Goal: Task Accomplishment & Management: Use online tool/utility

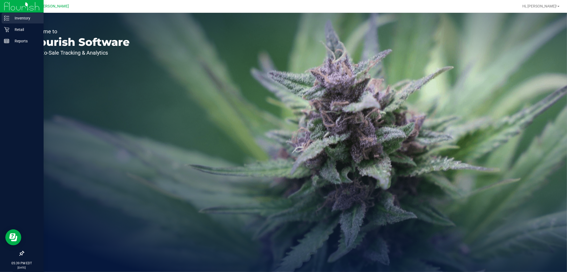
click at [7, 19] on icon at bounding box center [6, 17] width 5 height 5
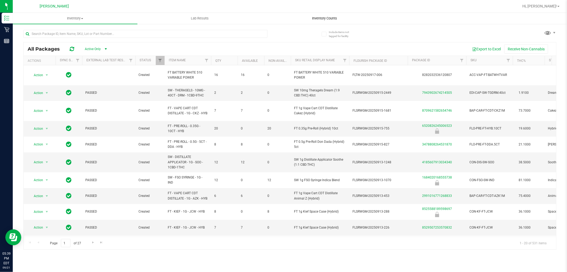
click at [314, 22] on uib-tab-heading "Inventory Counts" at bounding box center [325, 18] width 124 height 11
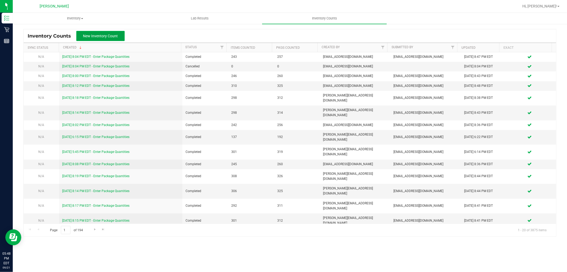
click at [96, 38] on button "New Inventory Count" at bounding box center [100, 36] width 48 height 10
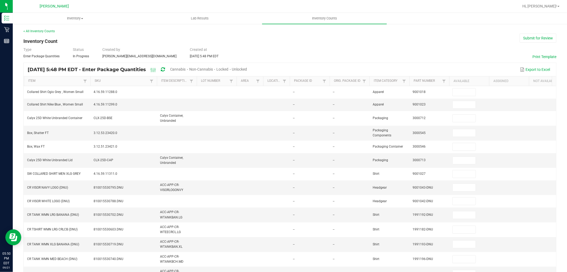
click at [186, 70] on span "Cannabis" at bounding box center [178, 69] width 16 height 4
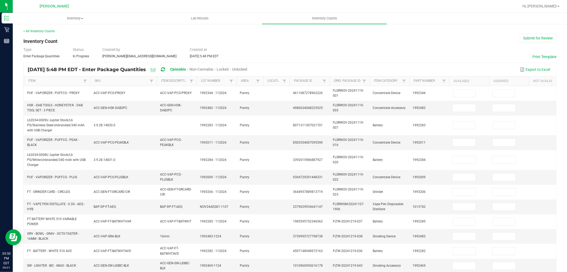
click at [248, 70] on span "Unlocked" at bounding box center [240, 69] width 15 height 4
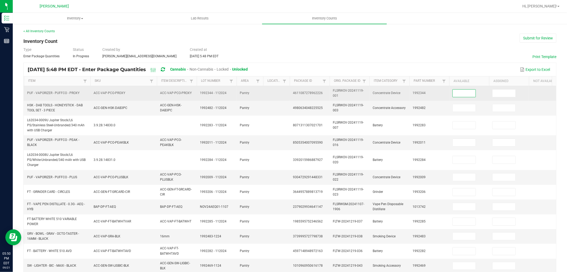
click at [461, 93] on input at bounding box center [464, 92] width 23 height 7
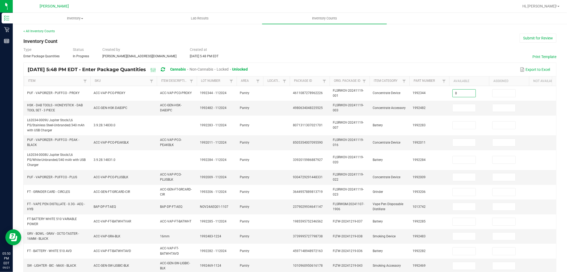
type input "0"
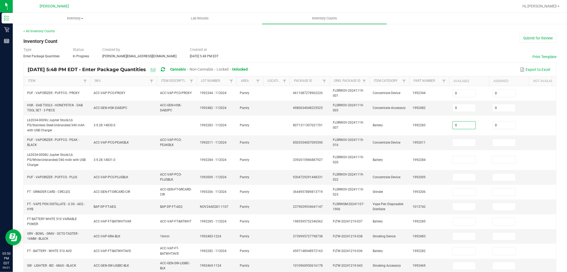
type input "0"
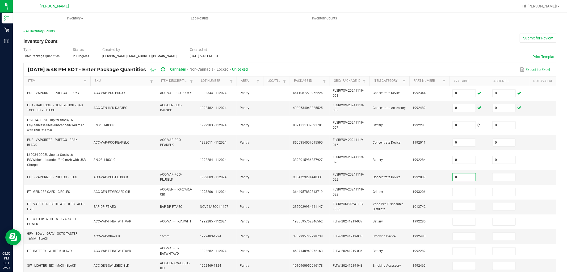
type input "0"
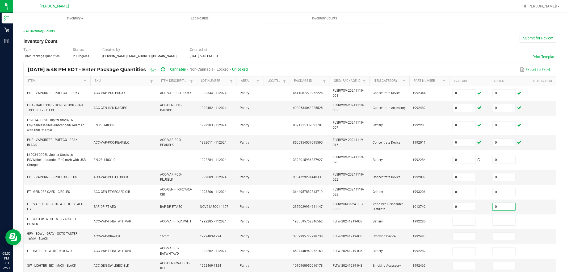
type input "0"
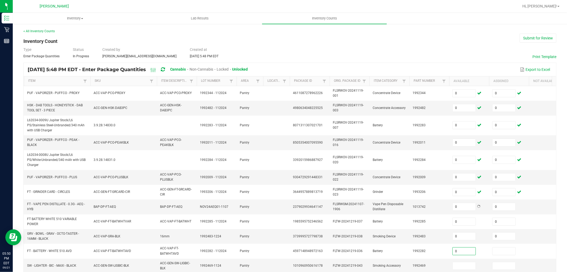
type input "0"
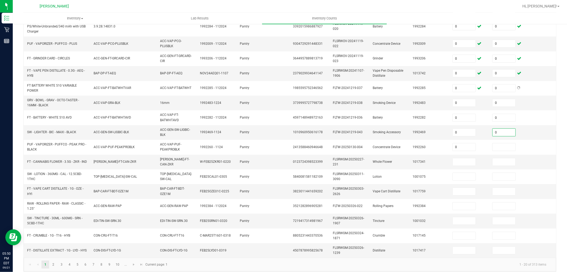
type input "0"
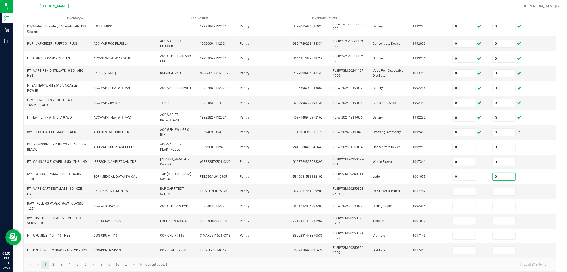
type input "0"
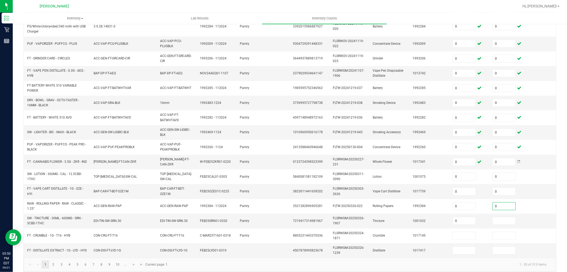
type input "0"
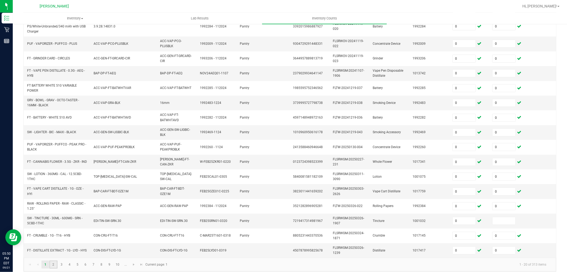
click at [54, 267] on link "2" at bounding box center [53, 264] width 8 height 8
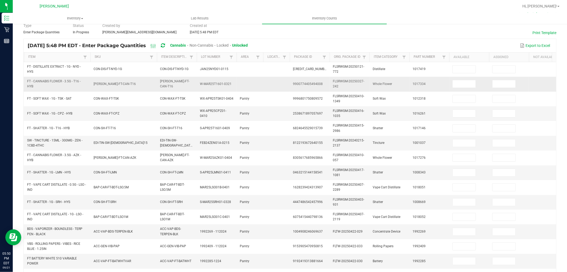
scroll to position [15, 0]
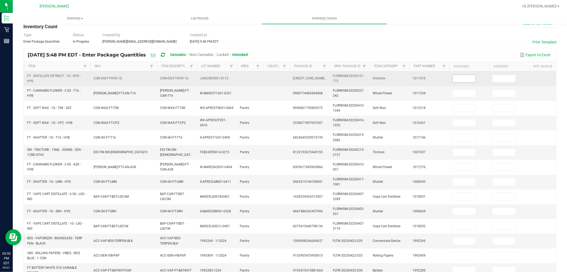
click at [470, 80] on input at bounding box center [464, 78] width 23 height 7
type input "0"
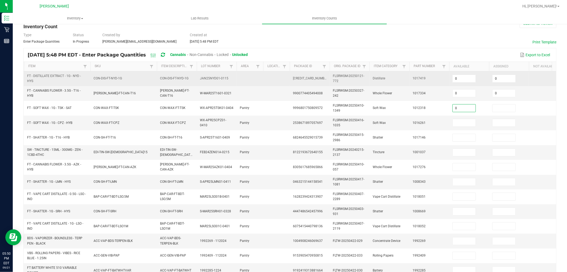
type input "0"
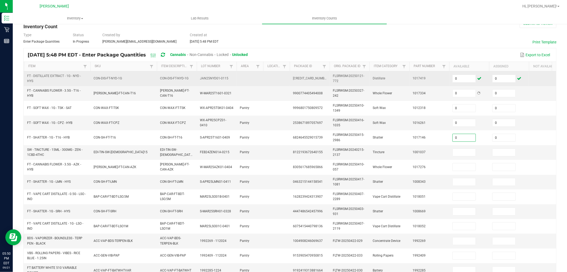
type input "0"
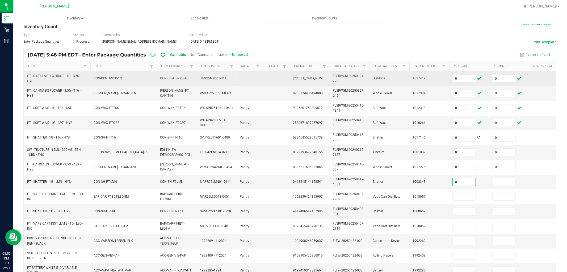
type input "0"
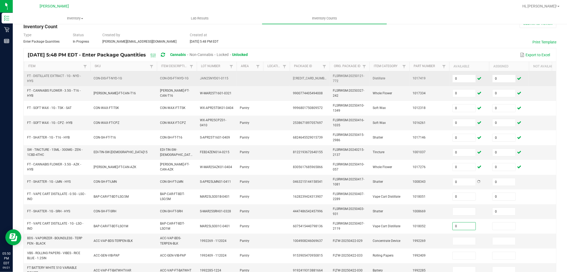
type input "0"
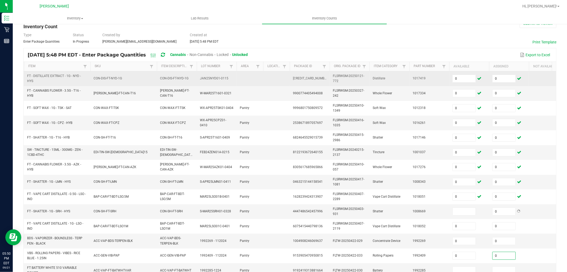
type input "0"
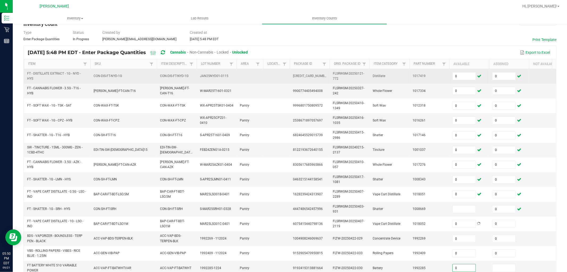
type input "0"
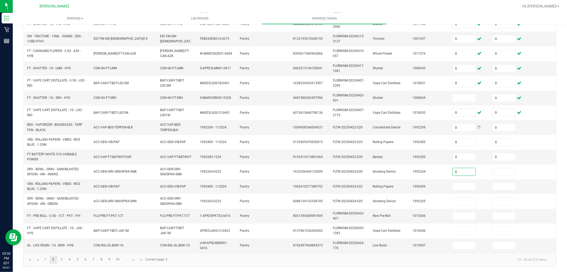
type input "0"
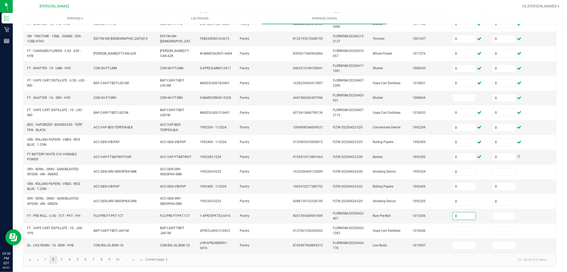
type input "0"
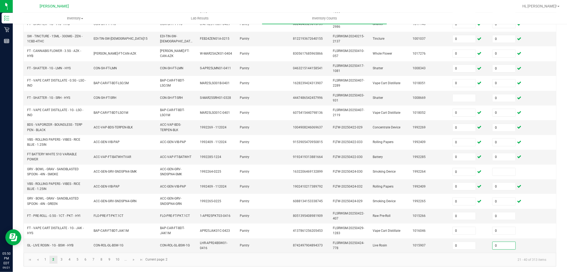
type input "0"
click at [63, 260] on link "3" at bounding box center [62, 259] width 8 height 8
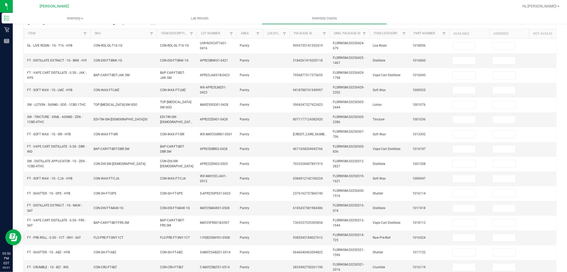
scroll to position [44, 0]
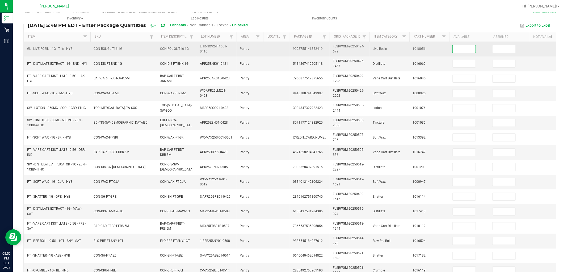
click at [463, 47] on input at bounding box center [464, 48] width 23 height 7
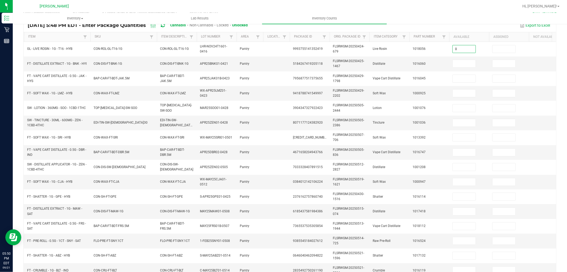
type input "0"
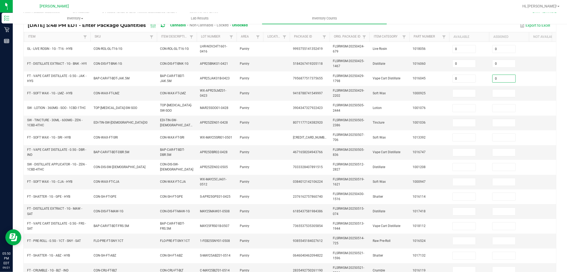
type input "0"
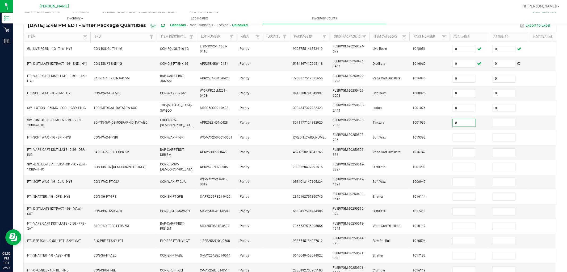
type input "0"
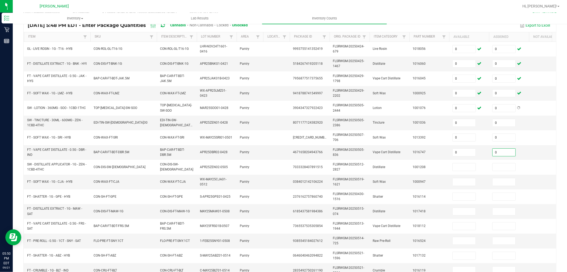
type input "0"
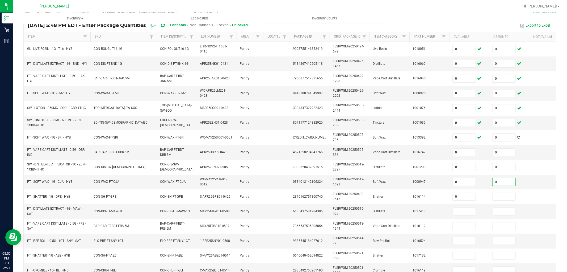
type input "0"
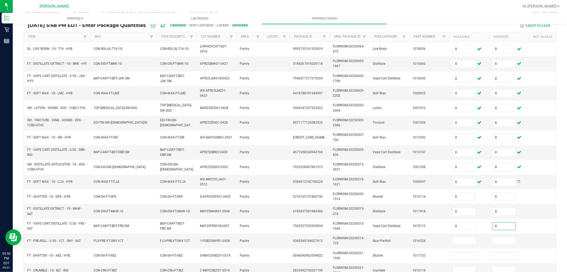
type input "0"
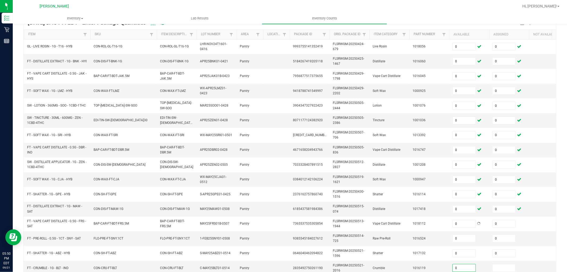
type input "0"
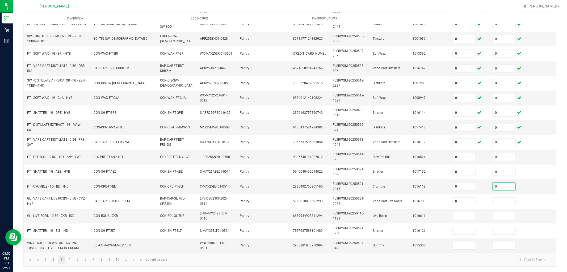
type input "0"
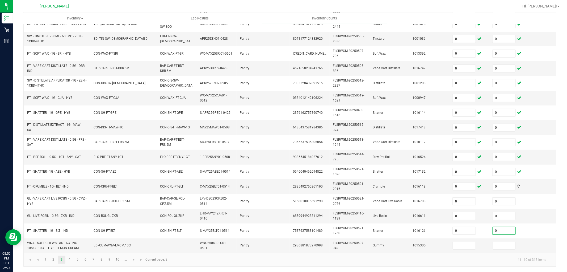
type input "0"
click at [70, 258] on link "4" at bounding box center [70, 259] width 8 height 8
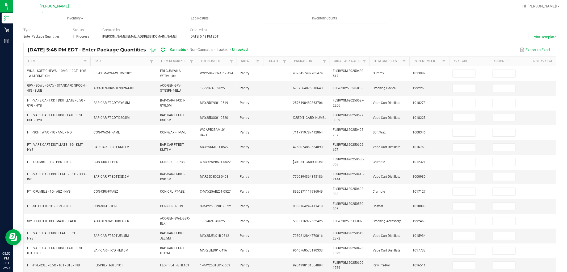
scroll to position [15, 0]
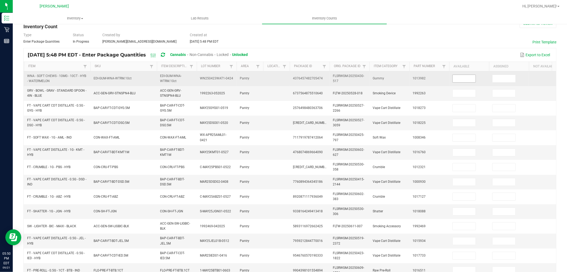
click at [466, 80] on input at bounding box center [464, 78] width 23 height 7
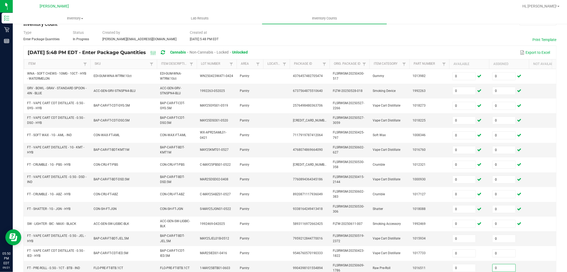
scroll to position [133, 0]
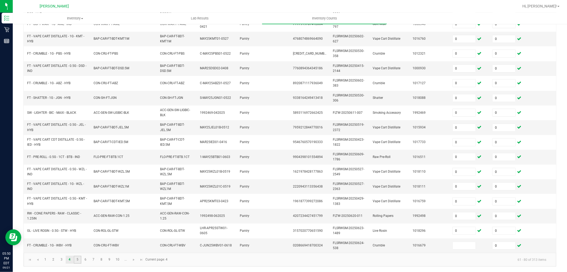
click at [79, 259] on link "5" at bounding box center [78, 259] width 8 height 8
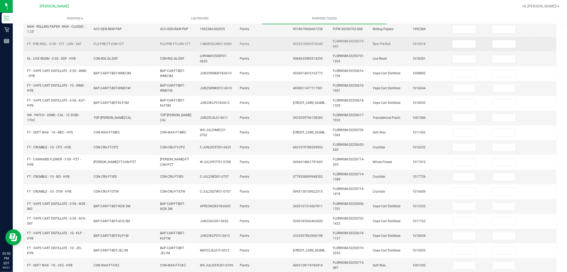
scroll to position [42, 0]
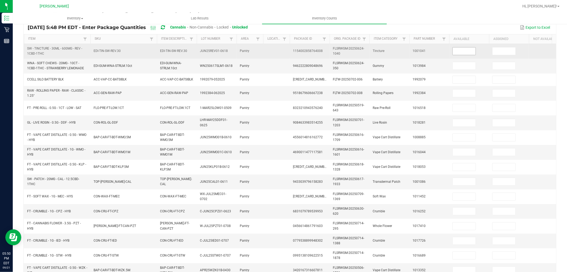
click at [459, 49] on input at bounding box center [464, 50] width 23 height 7
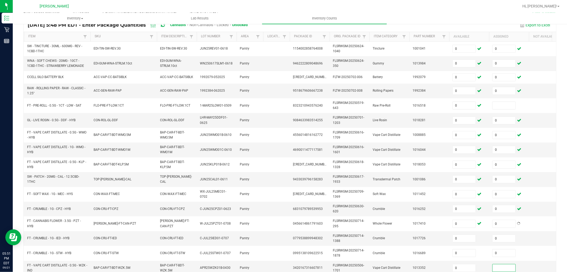
scroll to position [131, 0]
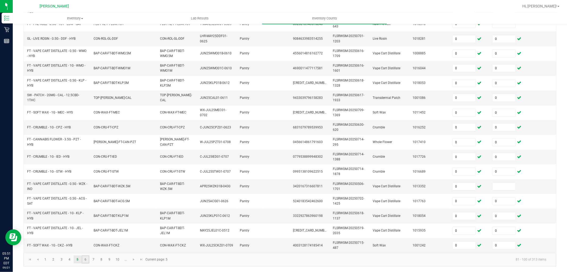
click at [86, 256] on link "6" at bounding box center [86, 259] width 8 height 8
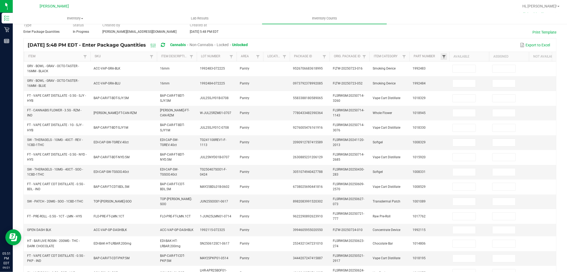
scroll to position [13, 0]
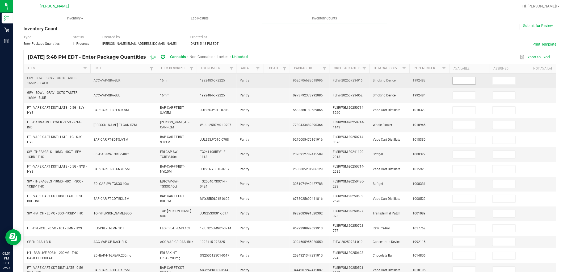
click at [470, 79] on input at bounding box center [464, 80] width 23 height 7
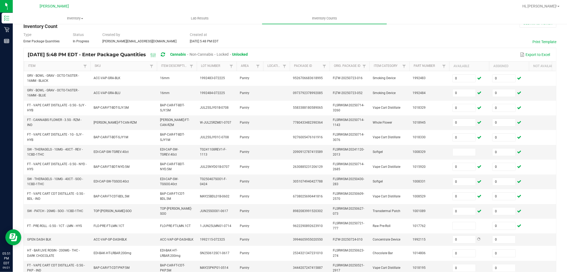
scroll to position [131, 0]
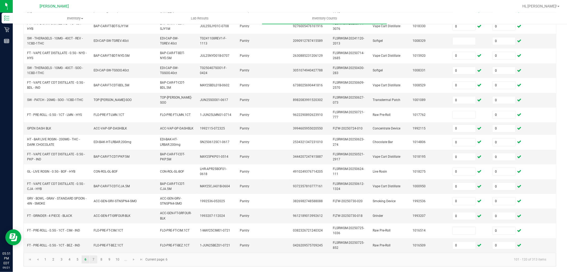
click at [92, 256] on link "7" at bounding box center [94, 259] width 8 height 8
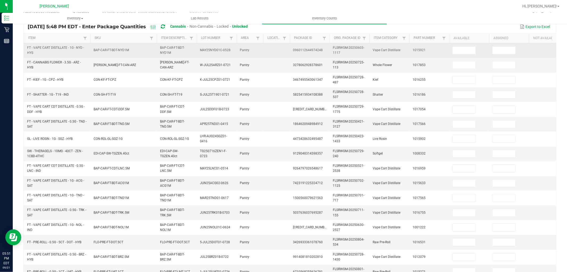
scroll to position [42, 0]
click at [466, 51] on input at bounding box center [464, 50] width 23 height 7
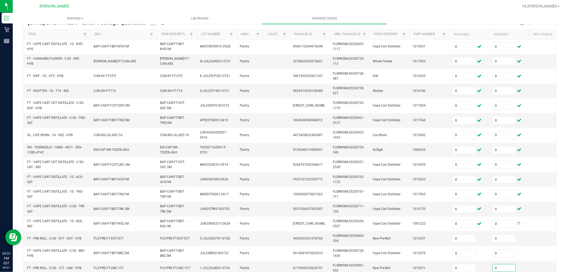
scroll to position [131, 0]
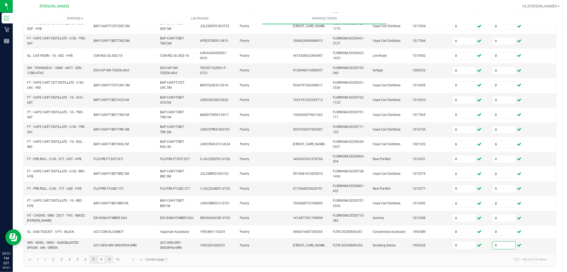
drag, startPoint x: 102, startPoint y: 256, endPoint x: 107, endPoint y: 256, distance: 5.3
click at [102, 256] on link "8" at bounding box center [102, 259] width 8 height 8
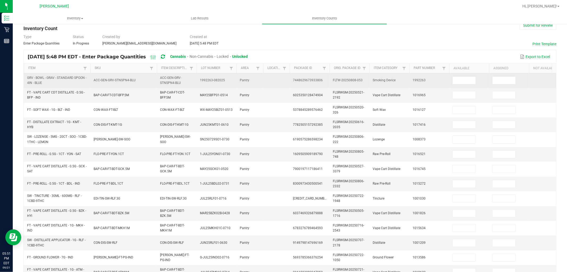
scroll to position [13, 0]
click at [454, 81] on input at bounding box center [464, 80] width 23 height 7
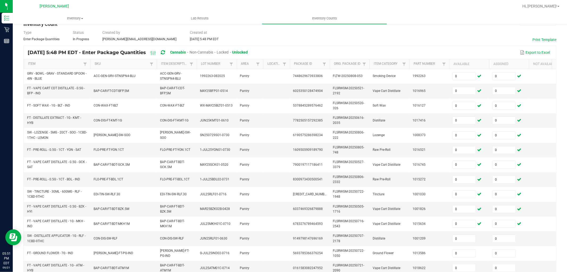
scroll to position [133, 0]
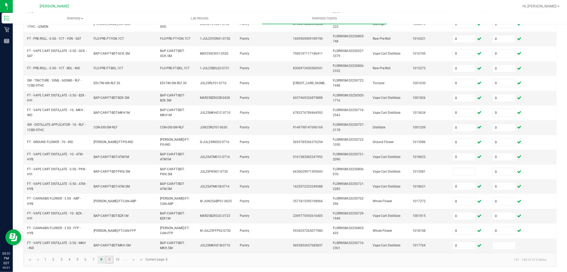
click at [112, 258] on link "9" at bounding box center [110, 259] width 8 height 8
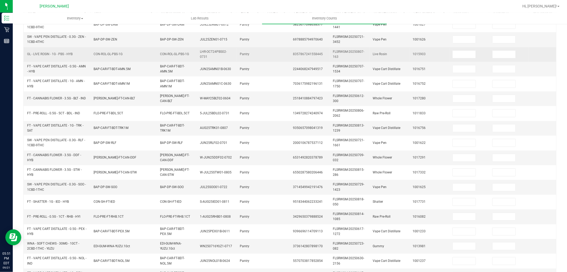
scroll to position [44, 0]
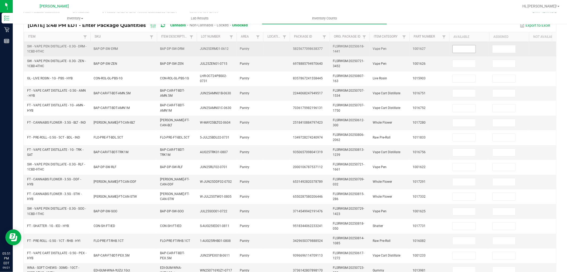
click at [460, 48] on input at bounding box center [464, 48] width 23 height 7
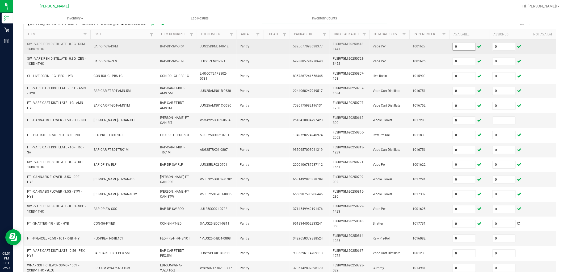
scroll to position [133, 0]
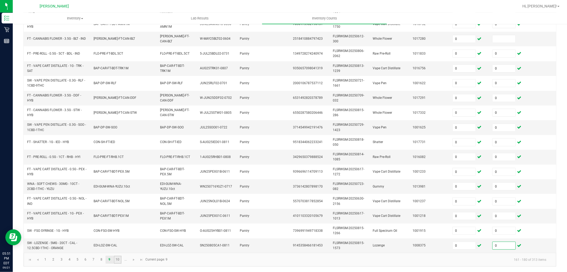
click at [118, 262] on link "10" at bounding box center [118, 259] width 8 height 8
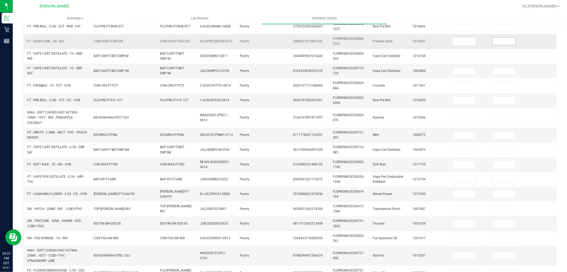
scroll to position [44, 0]
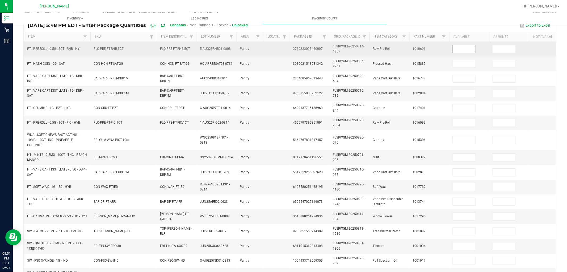
click at [464, 52] on input at bounding box center [464, 48] width 23 height 7
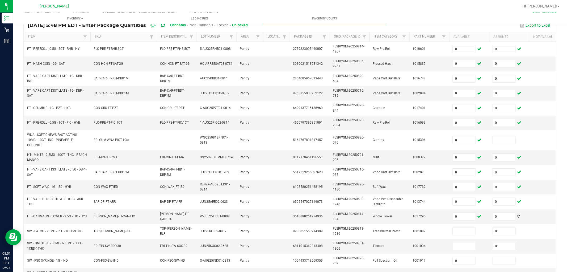
scroll to position [143, 0]
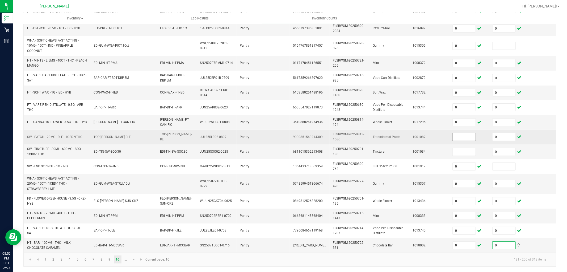
click at [468, 133] on input at bounding box center [464, 136] width 23 height 7
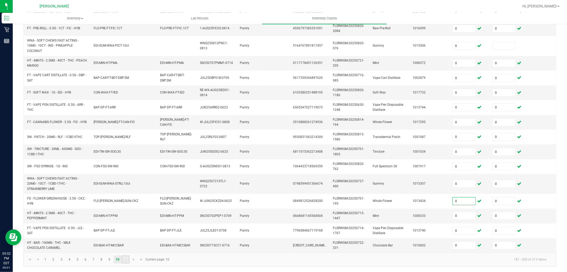
click at [123, 259] on link "..." at bounding box center [126, 259] width 8 height 8
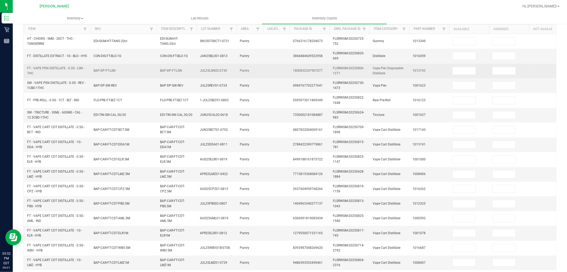
scroll to position [44, 0]
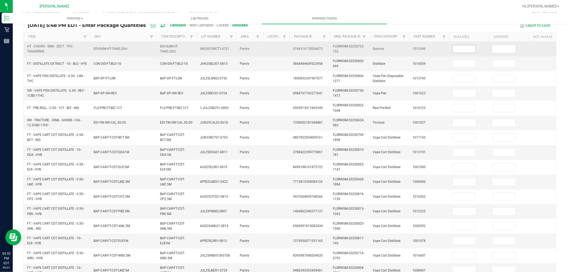
click at [462, 48] on input at bounding box center [464, 48] width 23 height 7
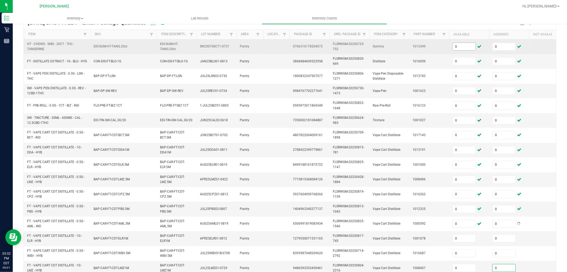
scroll to position [133, 0]
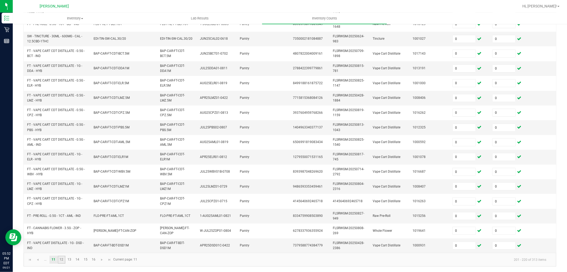
click at [60, 259] on link "12" at bounding box center [62, 259] width 8 height 8
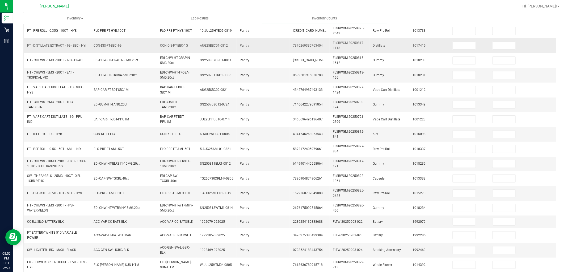
scroll to position [42, 0]
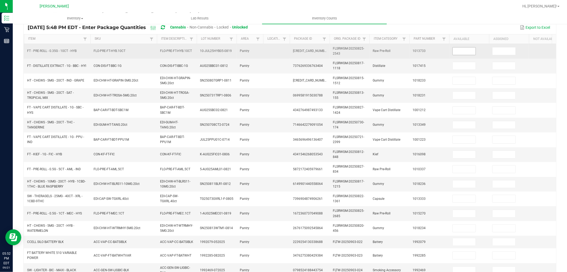
click at [466, 52] on input at bounding box center [464, 50] width 23 height 7
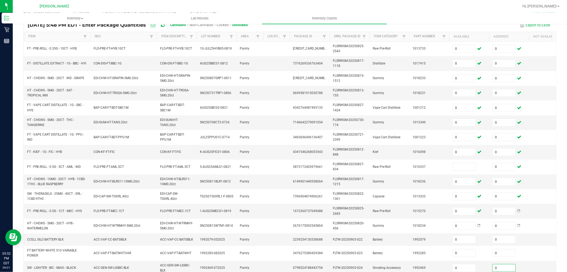
scroll to position [131, 0]
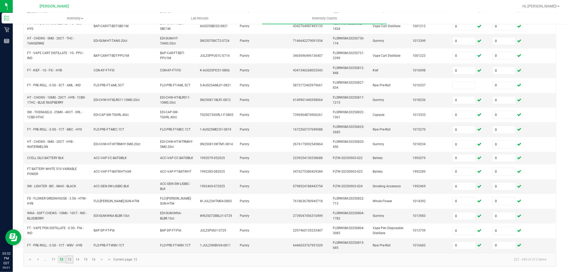
click at [67, 263] on link "13" at bounding box center [70, 259] width 8 height 8
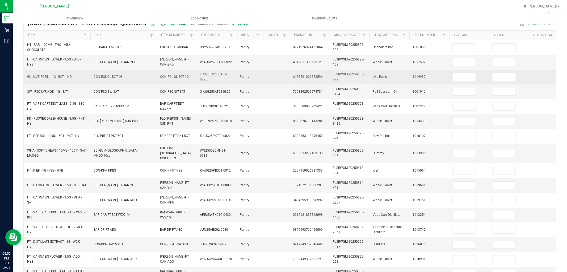
scroll to position [42, 0]
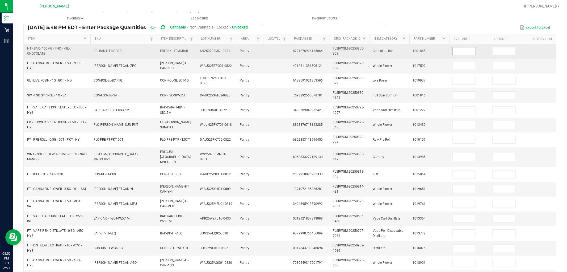
click at [466, 52] on input at bounding box center [464, 50] width 23 height 7
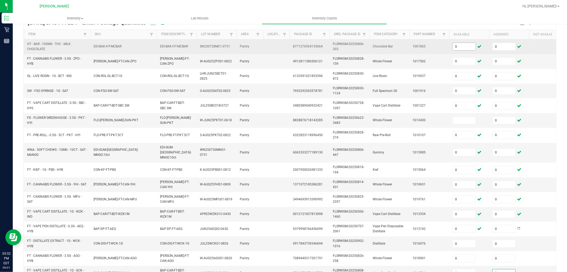
scroll to position [133, 0]
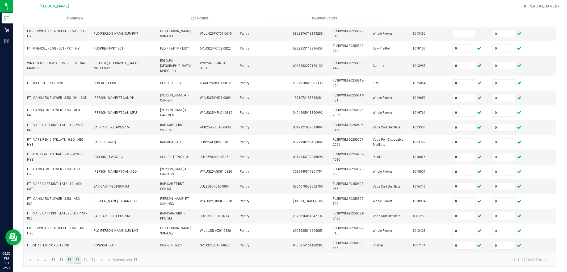
drag, startPoint x: 77, startPoint y: 259, endPoint x: 80, endPoint y: 259, distance: 3.2
click at [77, 259] on link "14" at bounding box center [78, 259] width 8 height 8
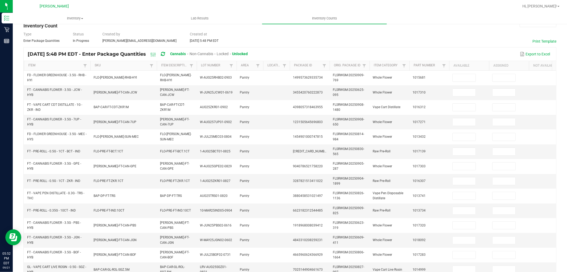
scroll to position [15, 0]
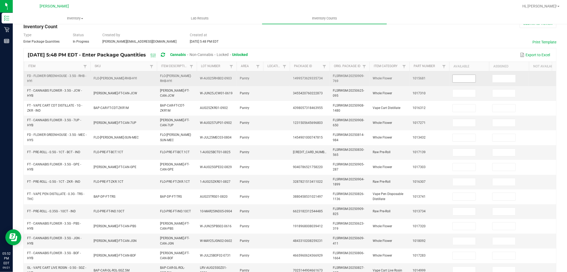
click at [463, 77] on input at bounding box center [464, 78] width 23 height 7
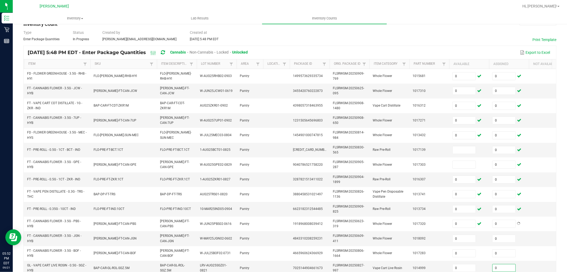
scroll to position [133, 0]
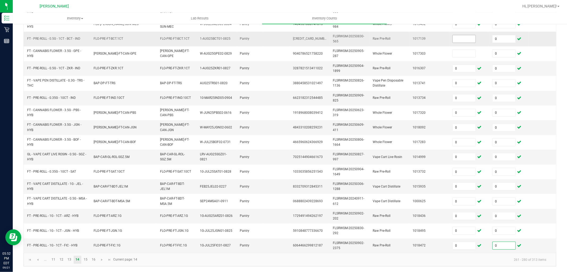
click at [466, 35] on input at bounding box center [464, 38] width 23 height 7
click at [84, 262] on link "15" at bounding box center [86, 259] width 8 height 8
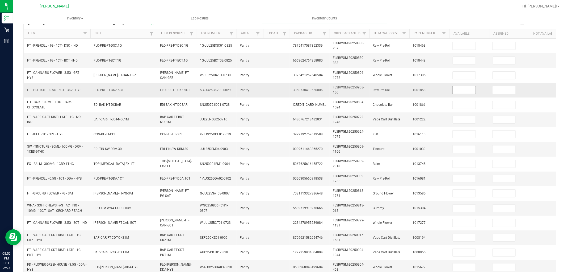
scroll to position [44, 0]
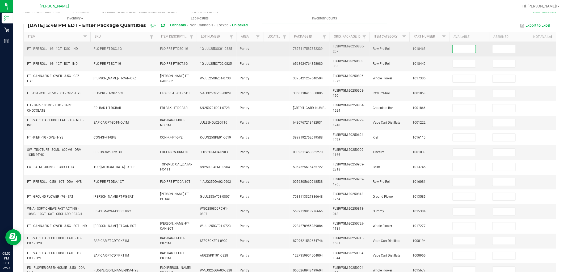
click at [467, 47] on input at bounding box center [464, 48] width 23 height 7
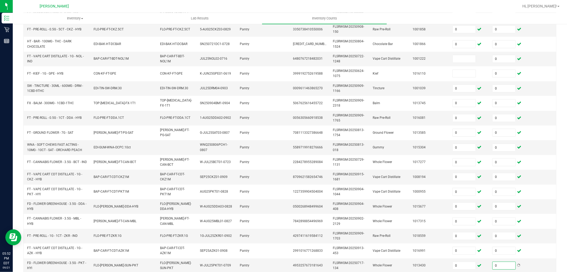
scroll to position [74, 0]
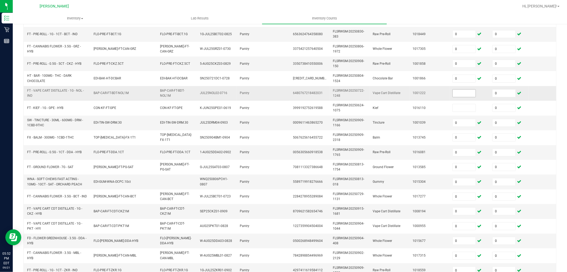
click at [467, 89] on span at bounding box center [464, 93] width 23 height 8
click at [467, 94] on input at bounding box center [464, 92] width 23 height 7
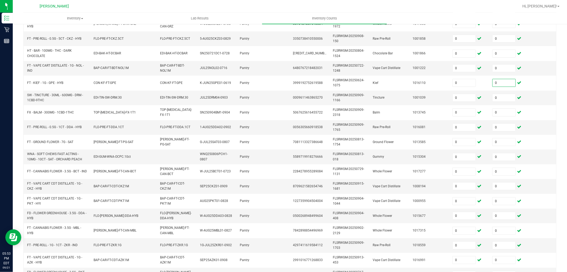
scroll to position [133, 0]
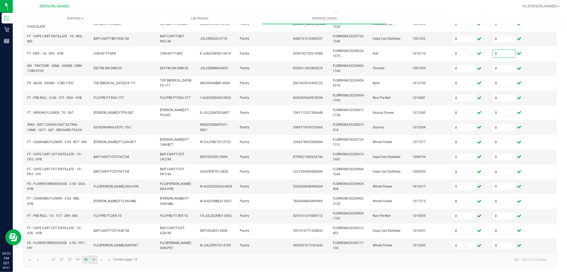
click at [93, 261] on link "16" at bounding box center [94, 259] width 8 height 8
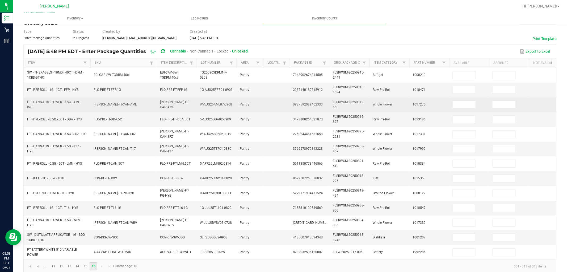
scroll to position [0, 0]
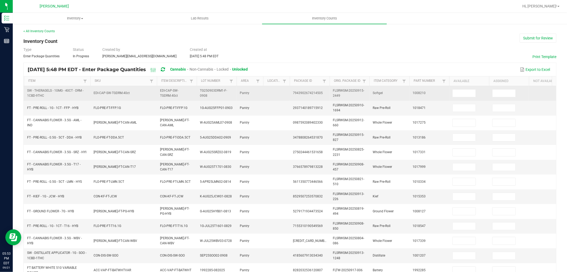
click at [467, 89] on td at bounding box center [470, 93] width 40 height 15
click at [468, 93] on input at bounding box center [464, 92] width 23 height 7
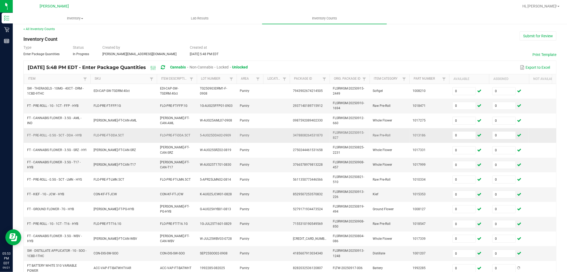
scroll to position [30, 0]
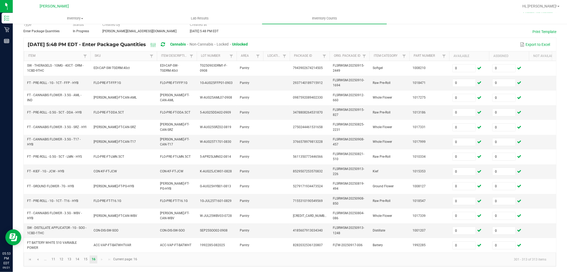
click at [229, 42] on span "Locked" at bounding box center [223, 44] width 12 height 4
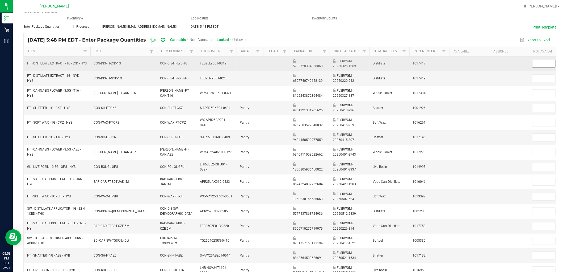
click at [533, 62] on input at bounding box center [544, 63] width 23 height 7
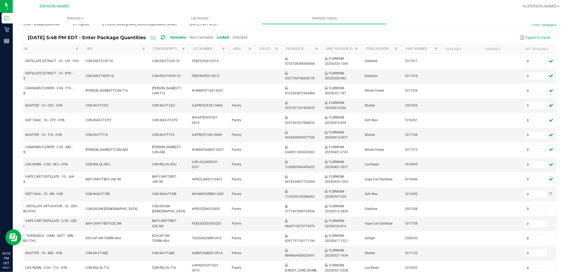
scroll to position [133, 0]
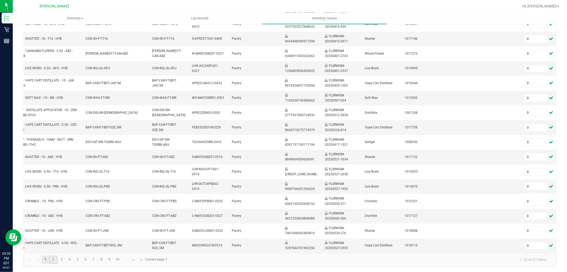
click at [54, 261] on link "2" at bounding box center [53, 259] width 8 height 8
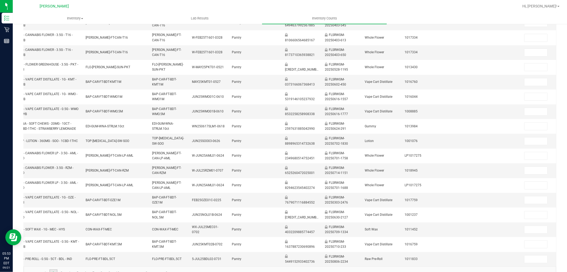
scroll to position [15, 0]
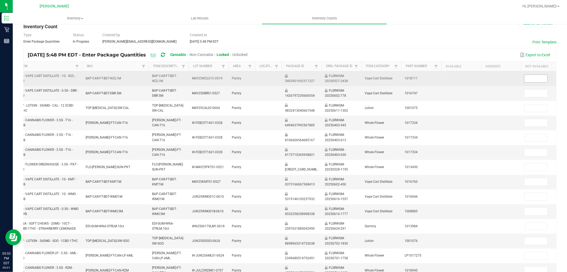
click at [538, 76] on input at bounding box center [536, 78] width 23 height 7
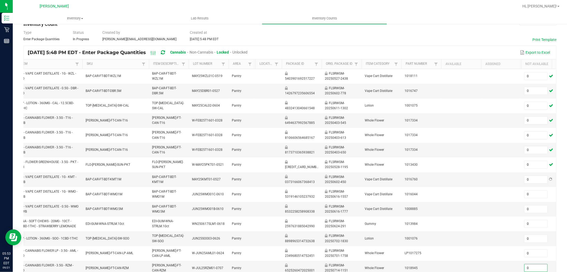
scroll to position [133, 0]
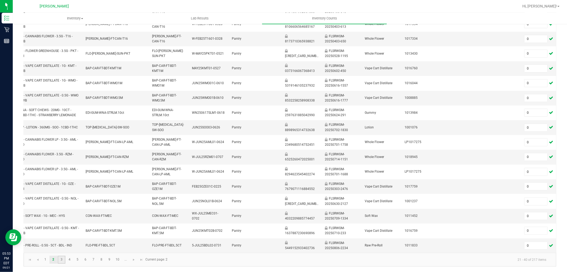
click at [63, 260] on link "3" at bounding box center [62, 259] width 8 height 8
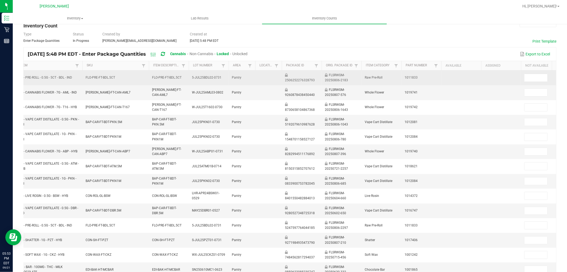
scroll to position [15, 0]
click at [530, 78] on input at bounding box center [536, 78] width 23 height 7
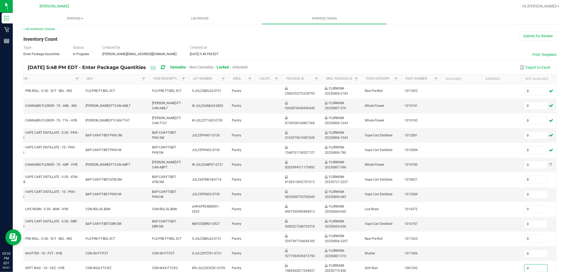
scroll to position [133, 0]
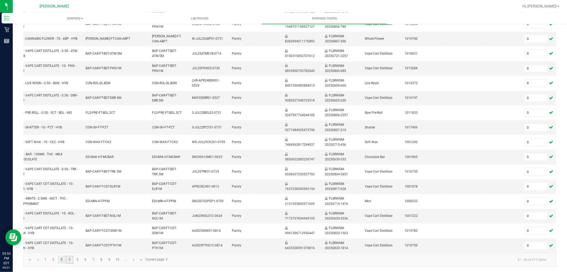
click at [68, 259] on link "4" at bounding box center [70, 259] width 8 height 8
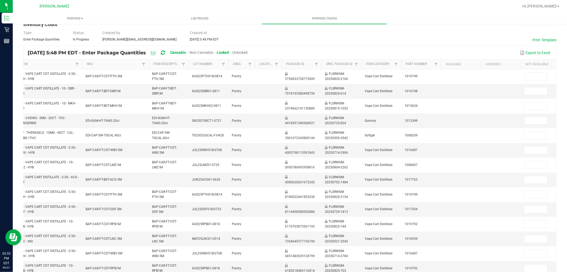
scroll to position [15, 0]
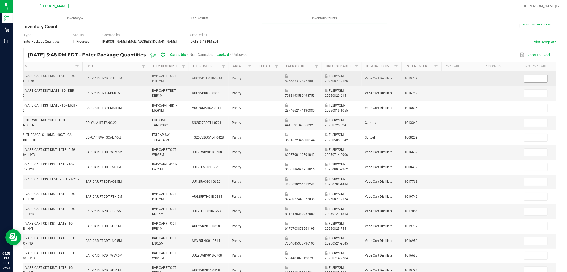
click at [536, 76] on input at bounding box center [536, 78] width 23 height 7
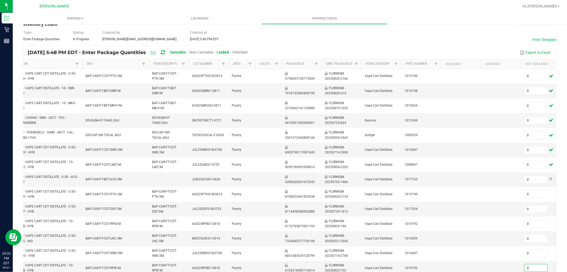
scroll to position [133, 0]
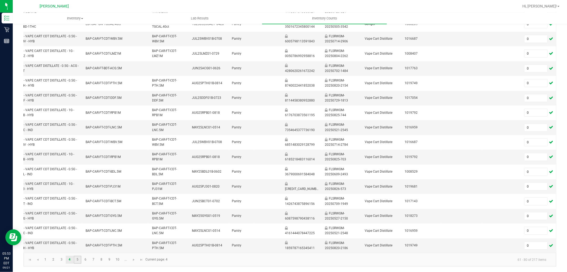
click at [76, 262] on link "5" at bounding box center [78, 259] width 8 height 8
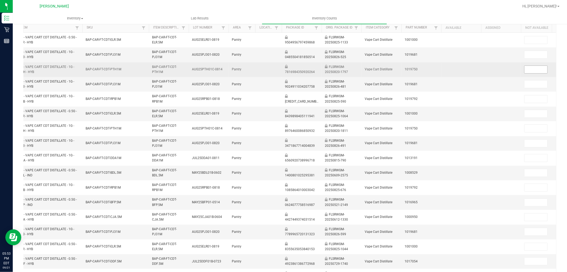
scroll to position [44, 0]
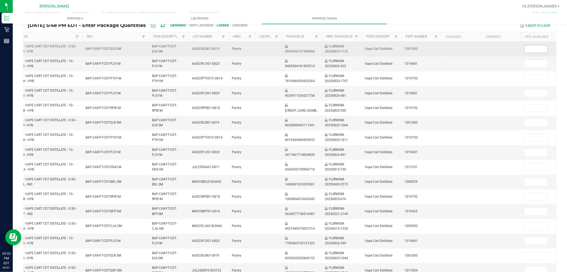
click at [537, 51] on input at bounding box center [536, 48] width 23 height 7
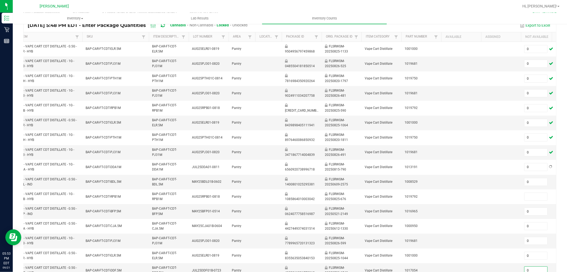
scroll to position [133, 0]
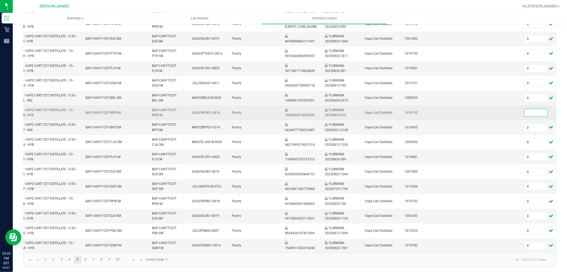
click at [528, 109] on input at bounding box center [536, 112] width 23 height 7
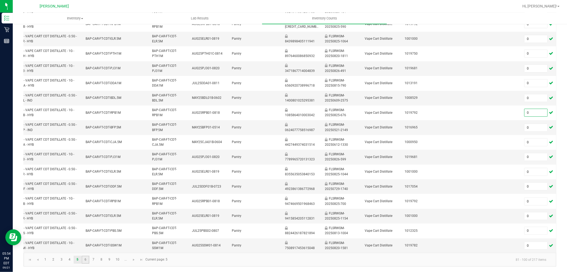
click at [87, 259] on link "6" at bounding box center [86, 259] width 8 height 8
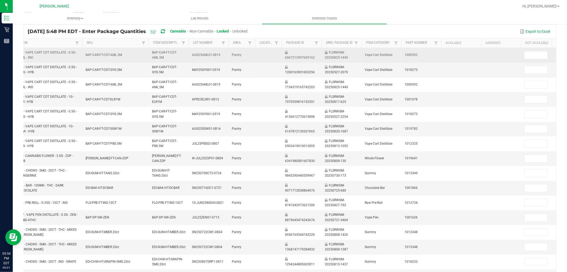
scroll to position [15, 0]
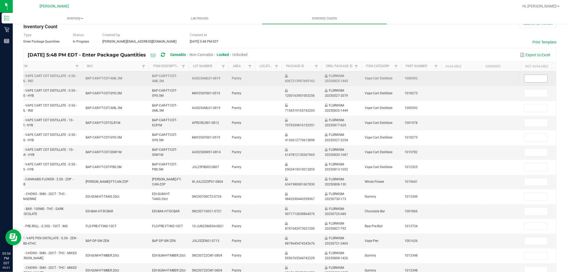
click at [536, 77] on input at bounding box center [536, 78] width 23 height 7
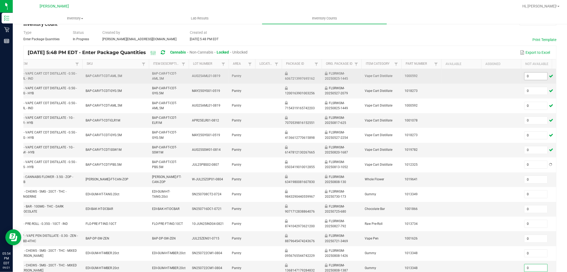
scroll to position [133, 0]
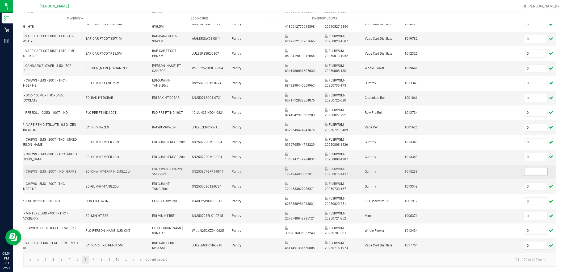
click at [540, 169] on input at bounding box center [536, 171] width 23 height 7
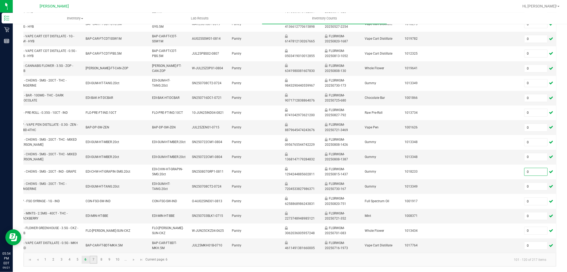
click at [95, 256] on link "7" at bounding box center [94, 259] width 8 height 8
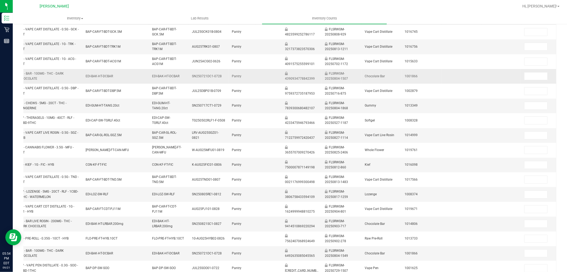
scroll to position [44, 0]
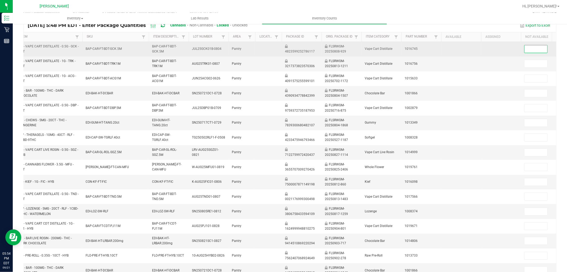
click at [539, 47] on input at bounding box center [536, 48] width 23 height 7
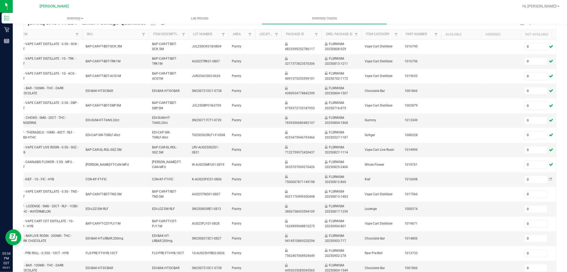
scroll to position [138, 0]
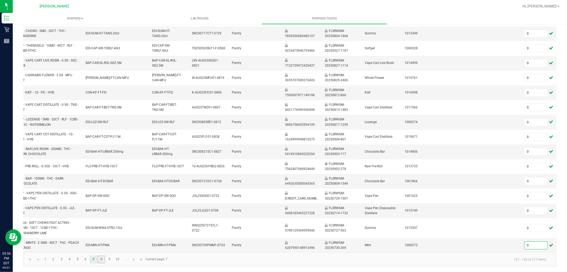
click at [99, 260] on link "8" at bounding box center [102, 259] width 8 height 8
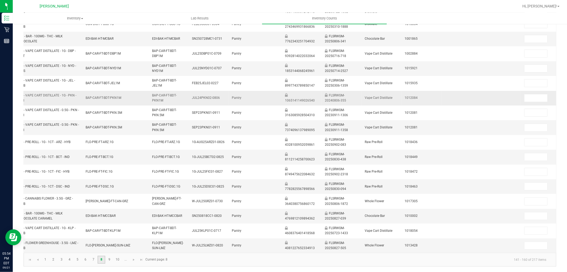
scroll to position [44, 0]
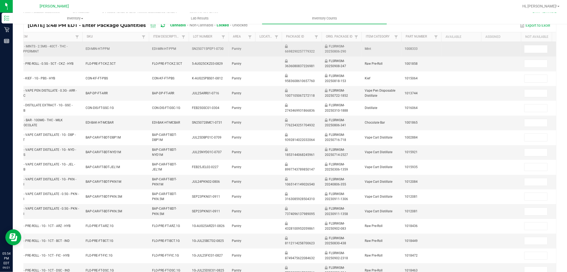
click at [538, 44] on td at bounding box center [541, 49] width 40 height 15
click at [537, 45] on input at bounding box center [536, 48] width 23 height 7
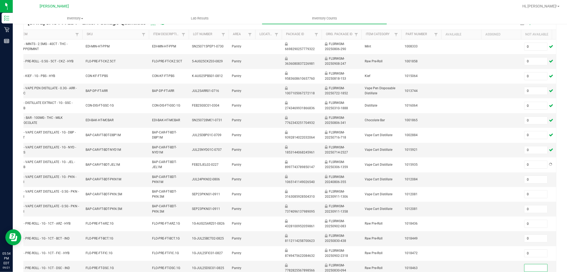
scroll to position [133, 0]
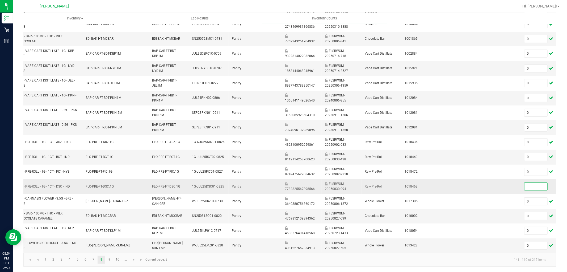
click at [526, 183] on input at bounding box center [536, 186] width 23 height 7
click at [110, 261] on link "9" at bounding box center [110, 259] width 8 height 8
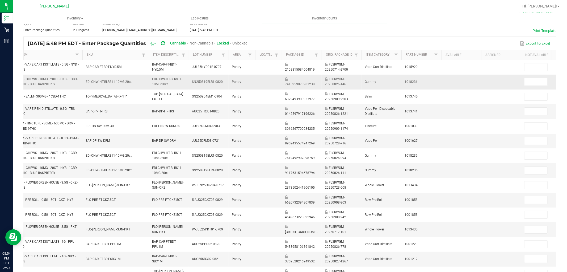
scroll to position [15, 0]
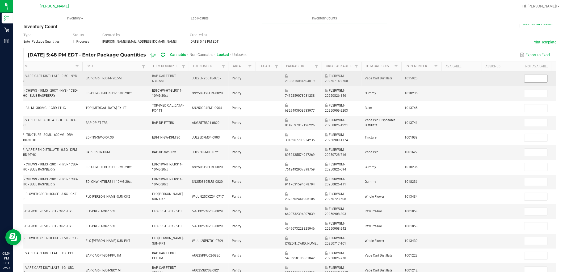
click at [527, 82] on span at bounding box center [536, 78] width 23 height 8
click at [528, 80] on input at bounding box center [536, 78] width 23 height 7
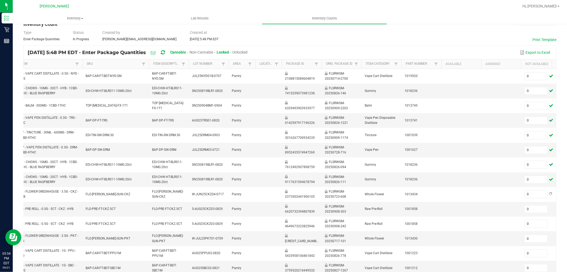
scroll to position [133, 0]
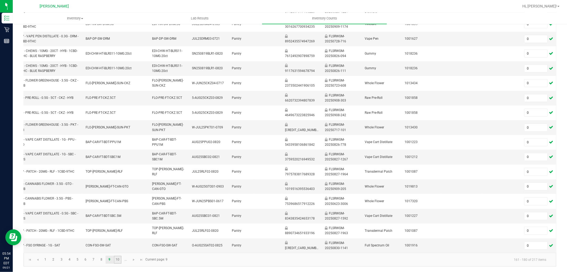
click at [118, 256] on link "10" at bounding box center [118, 259] width 8 height 8
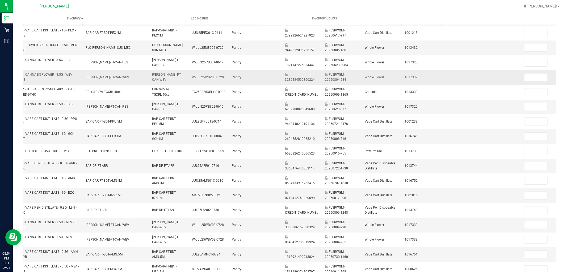
scroll to position [15, 0]
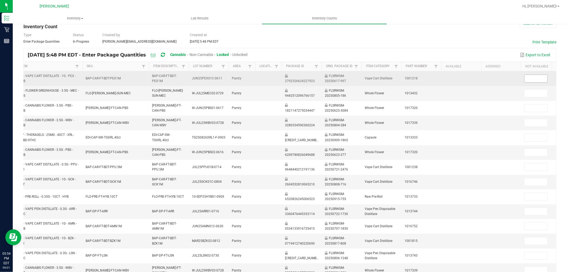
click at [532, 76] on input at bounding box center [536, 78] width 23 height 7
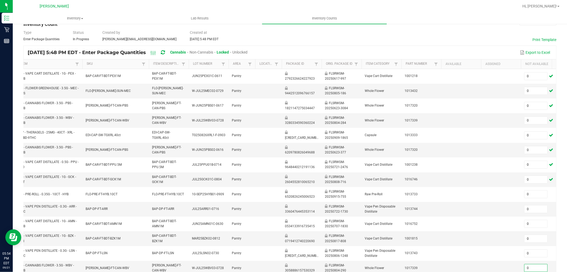
scroll to position [133, 0]
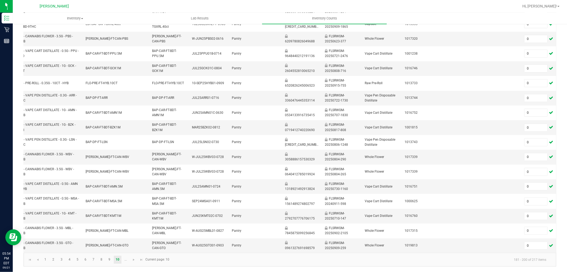
click at [243, 260] on kendo-pager-info "181 - 200 of 217 items" at bounding box center [362, 259] width 378 height 9
click at [125, 256] on link "..." at bounding box center [126, 259] width 8 height 8
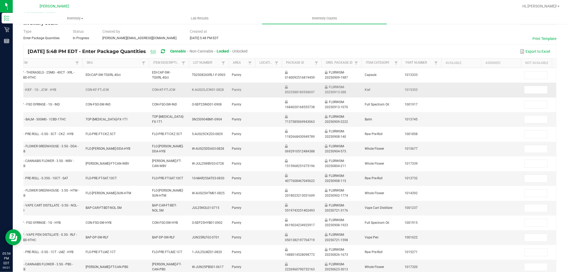
scroll to position [0, 0]
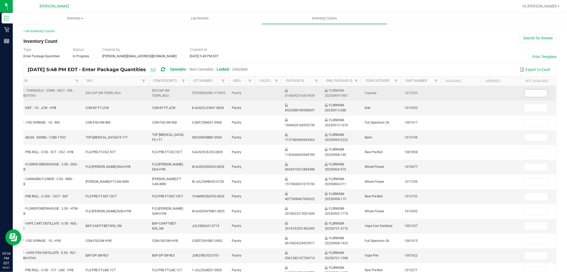
click at [526, 94] on input at bounding box center [536, 92] width 23 height 7
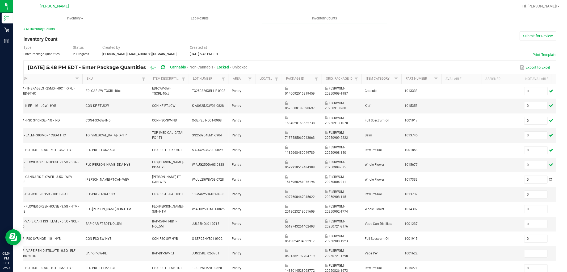
scroll to position [89, 0]
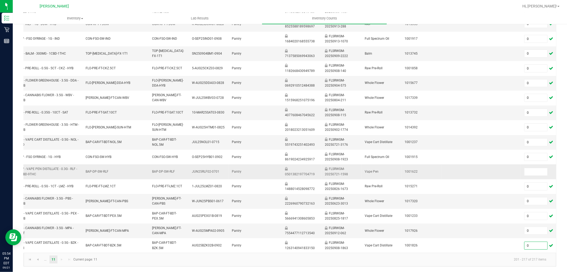
click at [539, 173] on td at bounding box center [541, 171] width 40 height 15
click at [530, 168] on input at bounding box center [536, 171] width 23 height 7
click at [558, 227] on div "< All Inventory Counts Inventory Count Submit for Review Type Enter Package Qua…" at bounding box center [290, 106] width 555 height 332
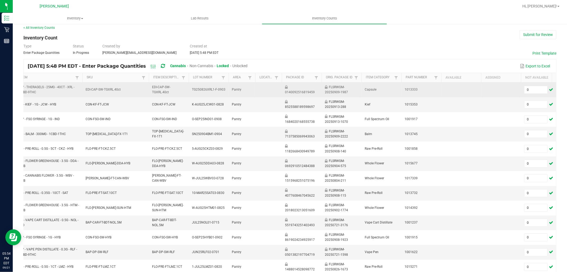
scroll to position [0, 0]
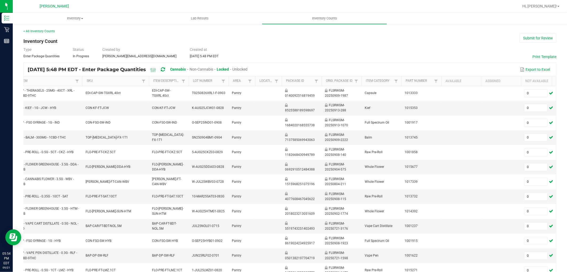
click at [248, 69] on span "Unlocked" at bounding box center [240, 69] width 15 height 4
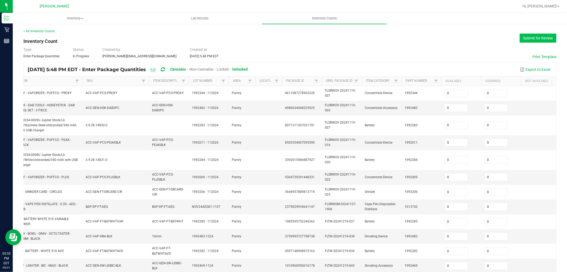
click at [520, 40] on button "Submit for Review" at bounding box center [538, 38] width 37 height 9
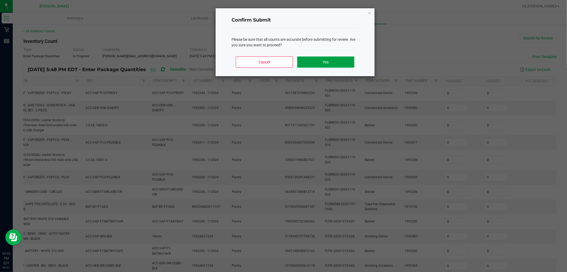
click at [330, 58] on button "Yes" at bounding box center [325, 61] width 57 height 11
